Goal: Find specific page/section: Find specific page/section

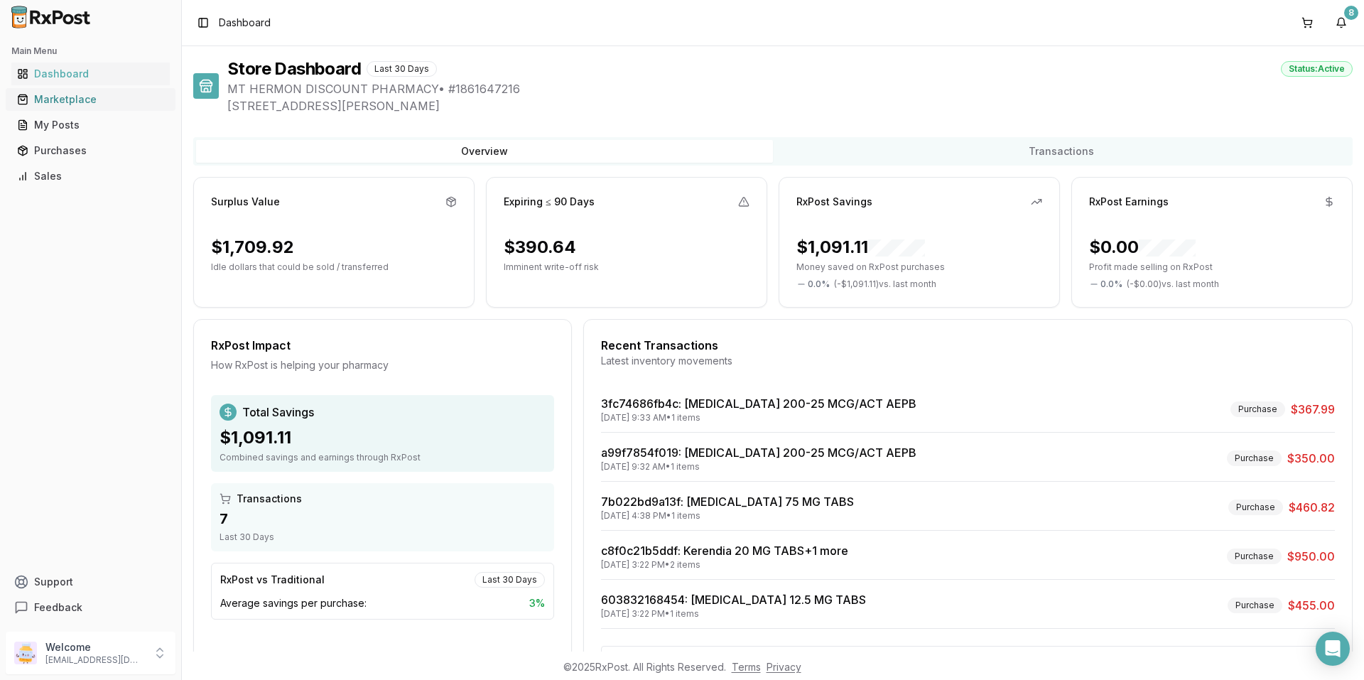
click at [74, 95] on div "Marketplace" at bounding box center [90, 99] width 147 height 14
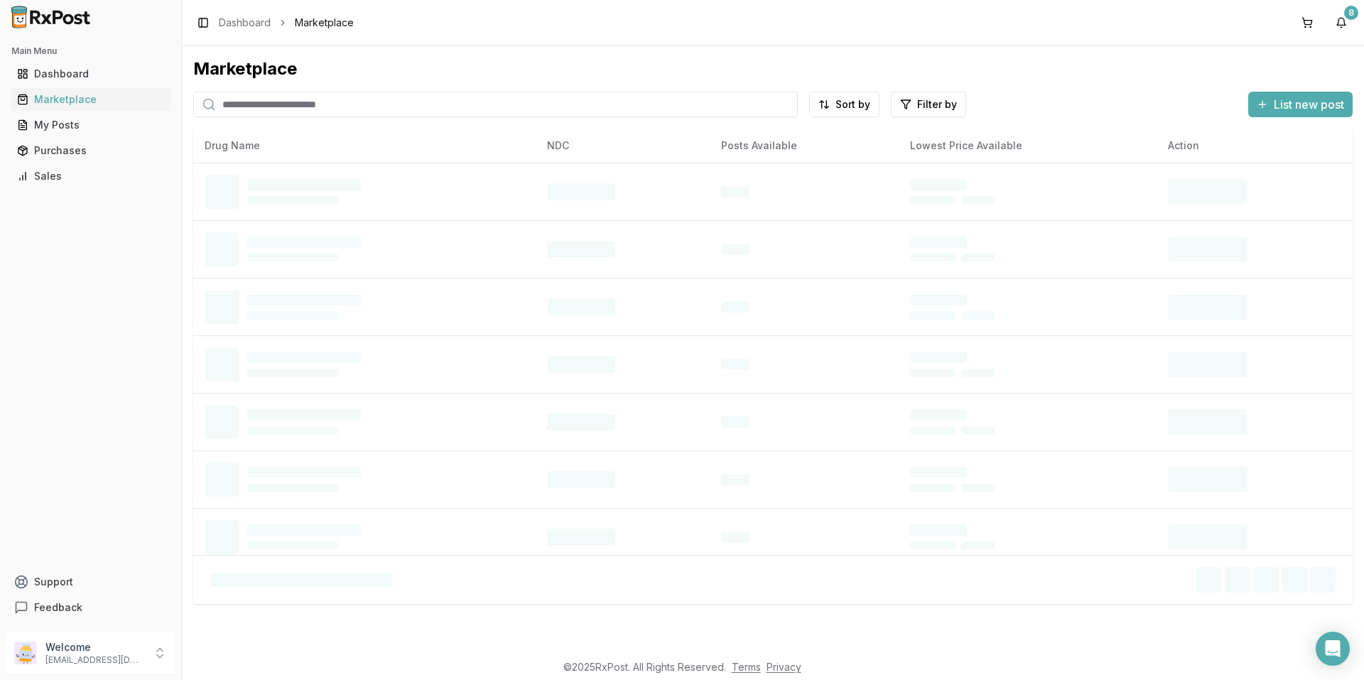
click at [289, 114] on input "search" at bounding box center [495, 105] width 605 height 26
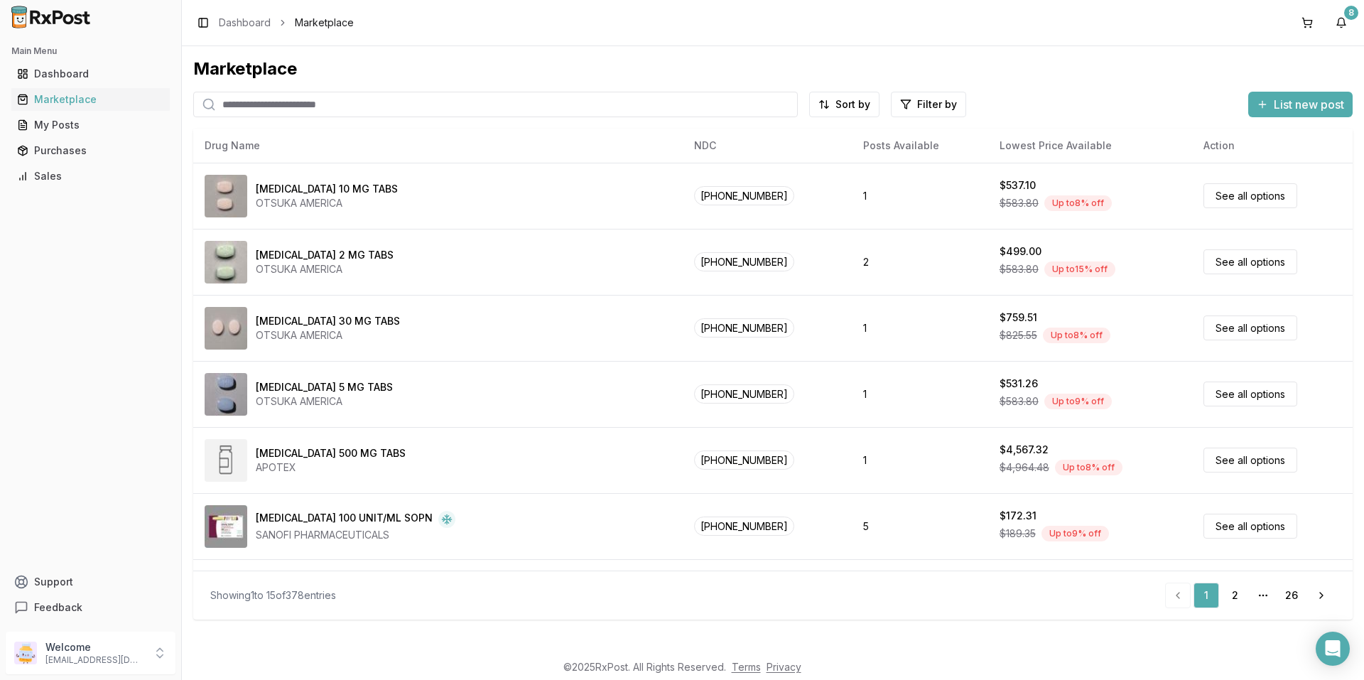
click at [293, 107] on input "search" at bounding box center [495, 105] width 605 height 26
click at [33, 77] on div "Dashboard" at bounding box center [90, 74] width 147 height 14
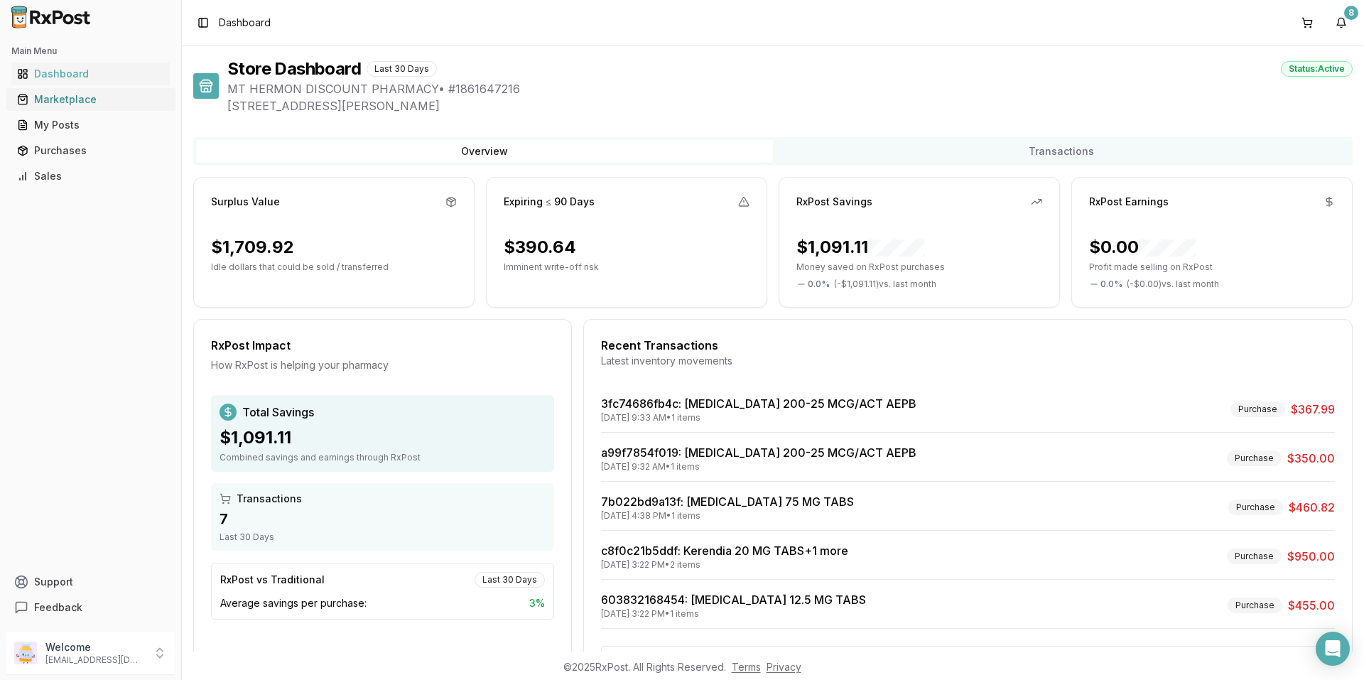
click at [50, 96] on div "Marketplace" at bounding box center [90, 99] width 147 height 14
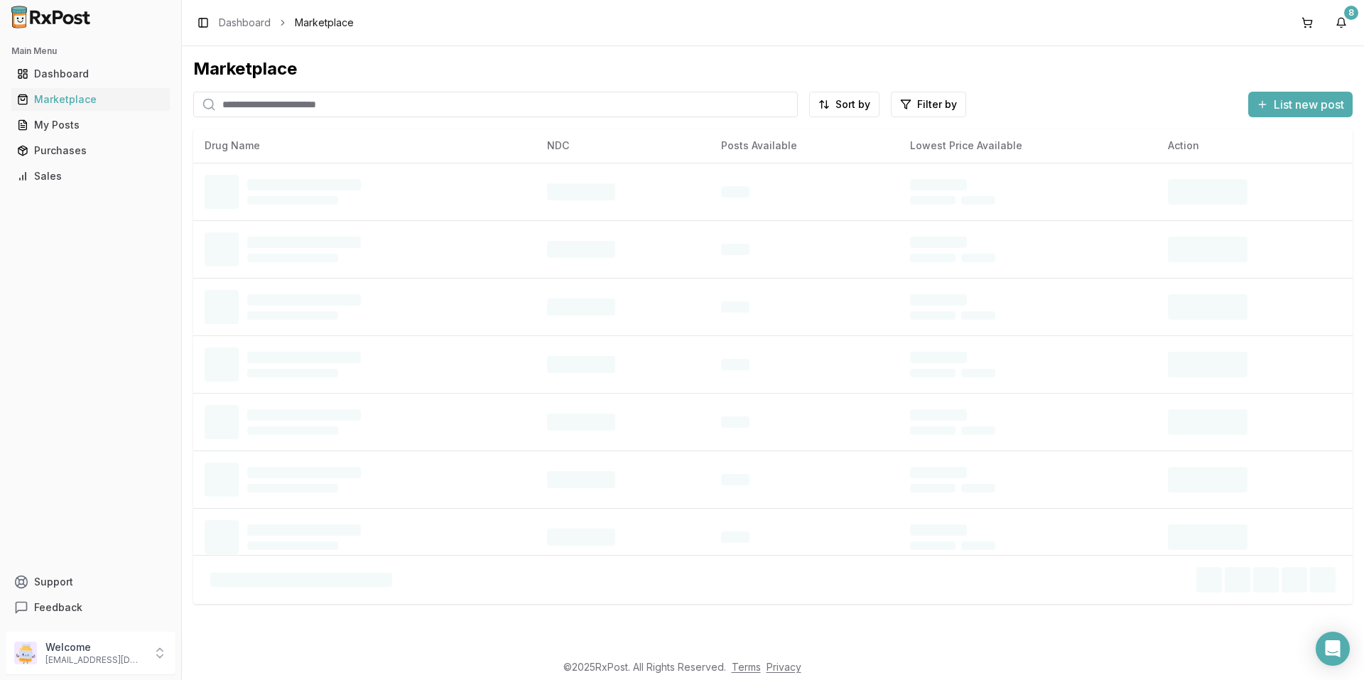
drag, startPoint x: 281, startPoint y: 107, endPoint x: 291, endPoint y: 110, distance: 10.6
click at [287, 109] on input "search" at bounding box center [495, 105] width 605 height 26
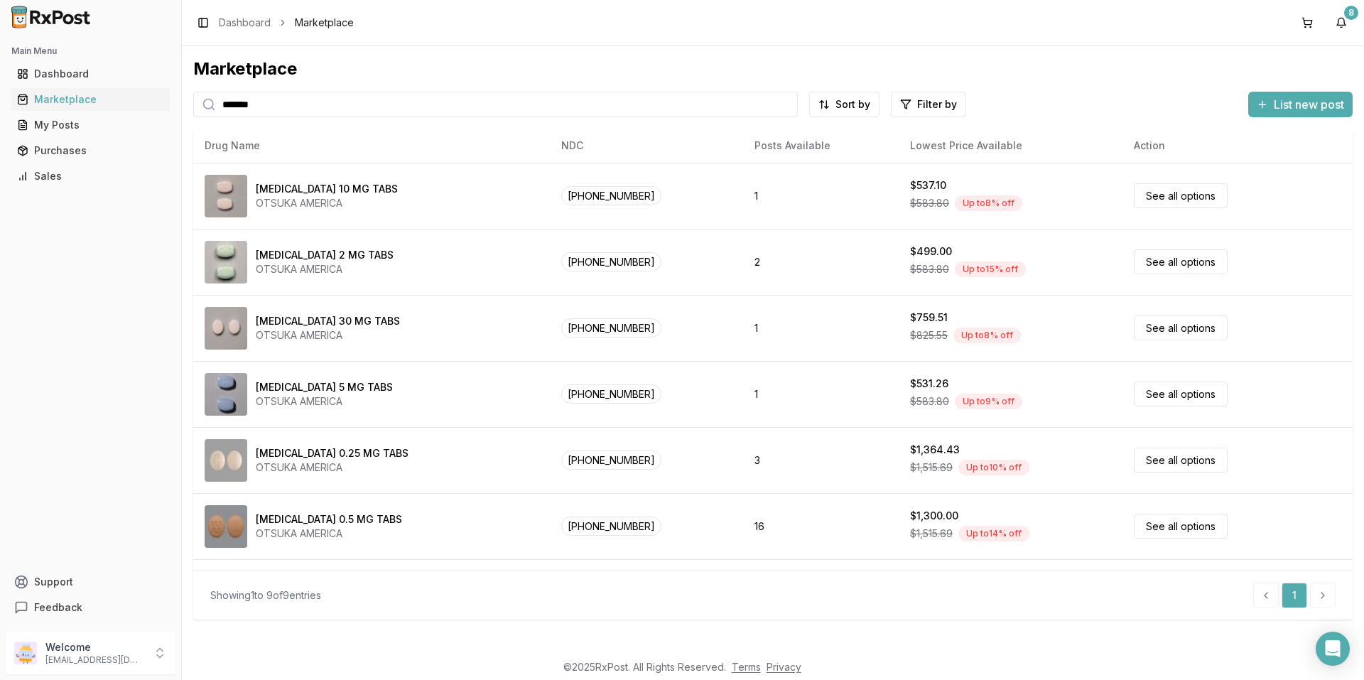
type input "*******"
